Goal: Task Accomplishment & Management: Use online tool/utility

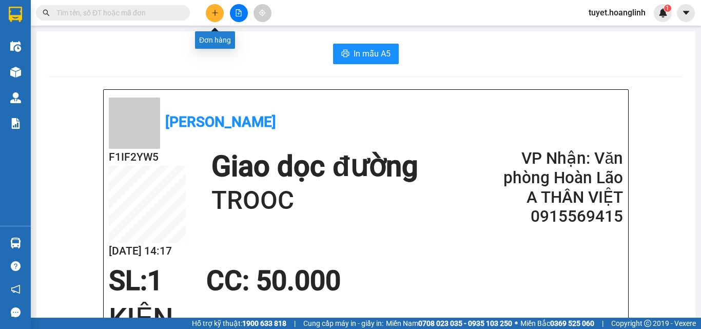
click at [213, 10] on icon "plus" at bounding box center [215, 12] width 7 height 7
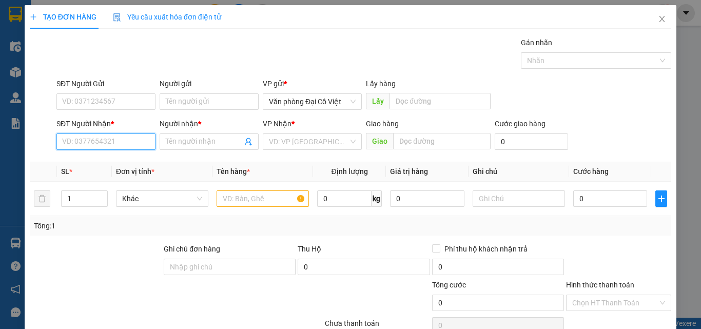
click at [75, 136] on input "SĐT Người Nhận *" at bounding box center [105, 142] width 99 height 16
click at [106, 163] on div "0914699544 - A VĂN" at bounding box center [105, 162] width 86 height 11
type input "0914699544"
type input "A VĂN"
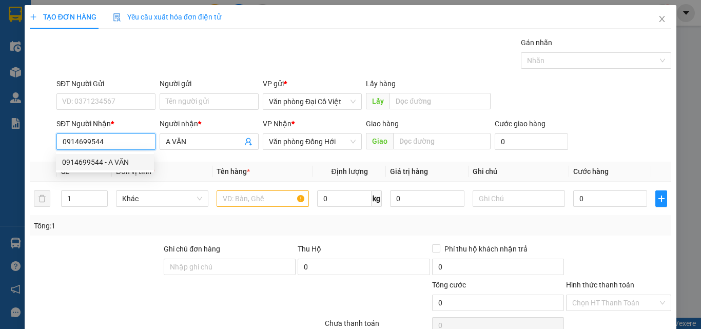
type input "70.000"
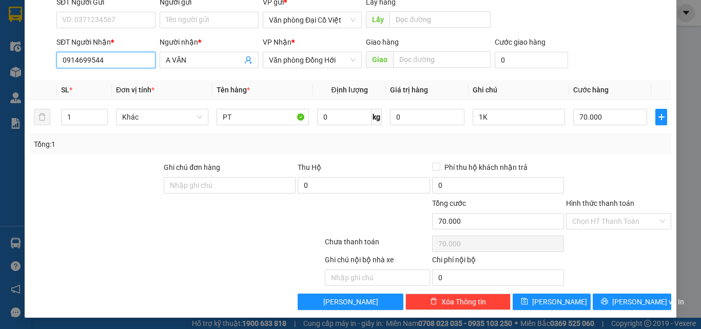
scroll to position [83, 0]
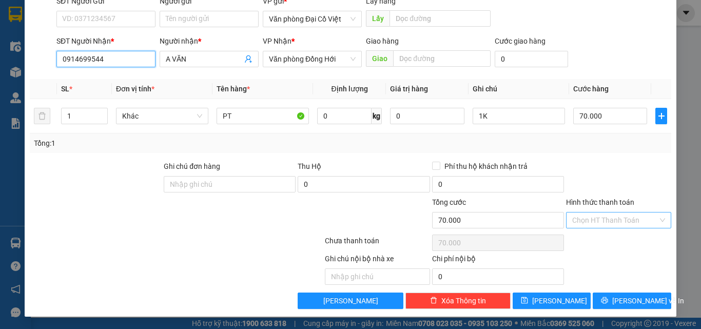
type input "0914699544"
click at [602, 219] on input "Hình thức thanh toán" at bounding box center [616, 220] width 86 height 15
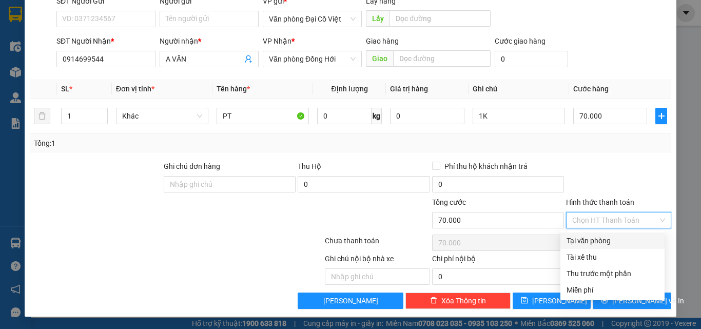
click at [582, 237] on div "Tại văn phòng" at bounding box center [613, 240] width 92 height 11
type input "0"
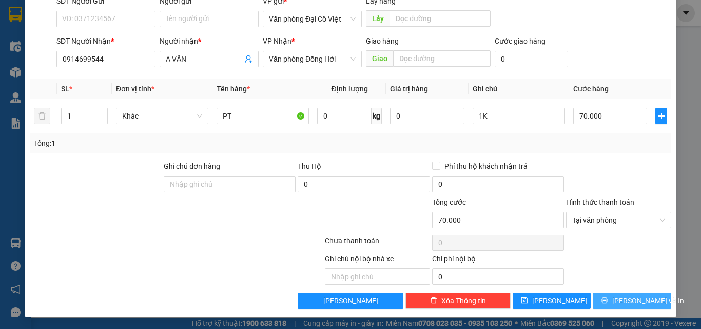
click at [616, 297] on button "[PERSON_NAME] và In" at bounding box center [632, 301] width 79 height 16
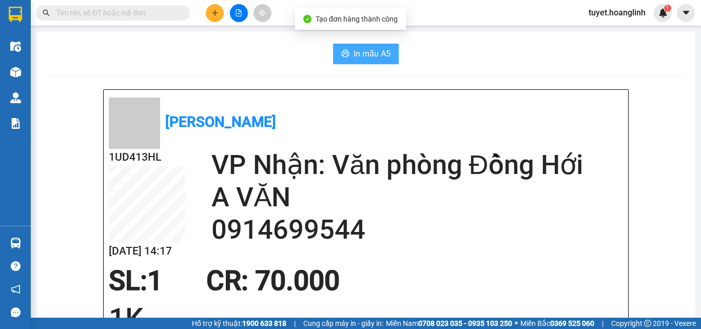
click at [378, 53] on span "In mẫu A5" at bounding box center [372, 53] width 37 height 13
